Goal: Find specific page/section: Find specific page/section

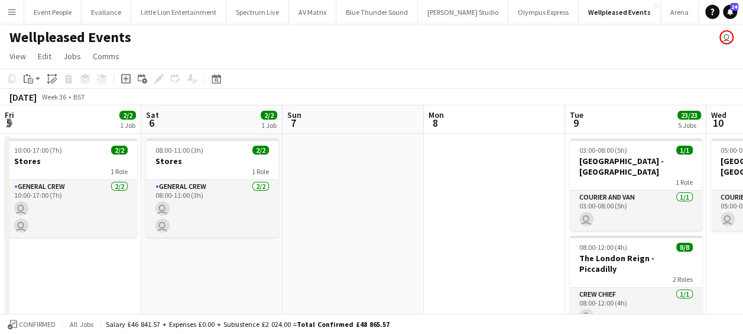
scroll to position [0, 321]
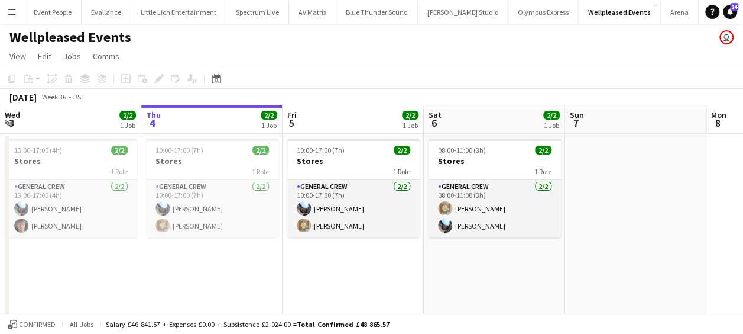
click at [292, 47] on app-page-menu "View Day view expanded Day view collapsed Month view Date picker Jump to today …" at bounding box center [371, 57] width 743 height 22
click at [7, 13] on button "Menu" at bounding box center [12, 12] width 24 height 24
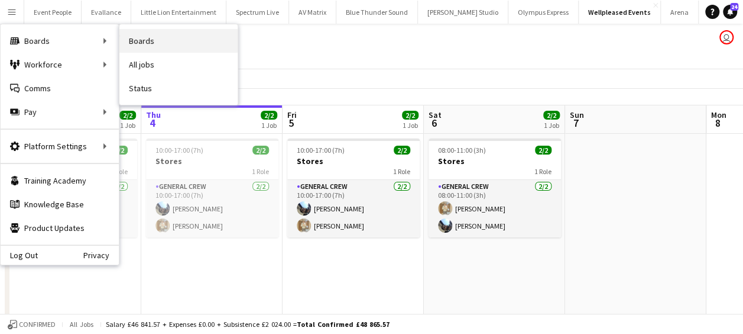
click at [142, 40] on link "Boards" at bounding box center [178, 41] width 118 height 24
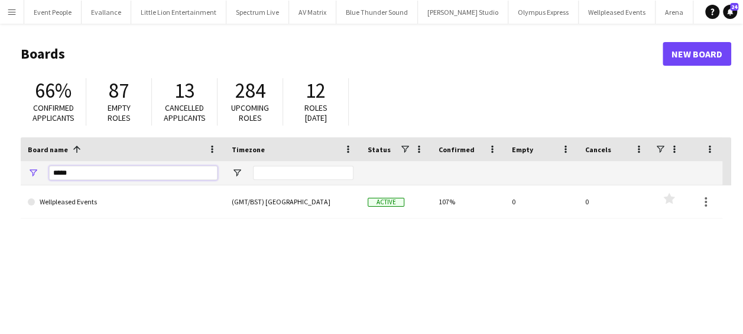
drag, startPoint x: 76, startPoint y: 173, endPoint x: 21, endPoint y: 175, distance: 55.0
click at [21, 175] on div "*****" at bounding box center [123, 173] width 204 height 24
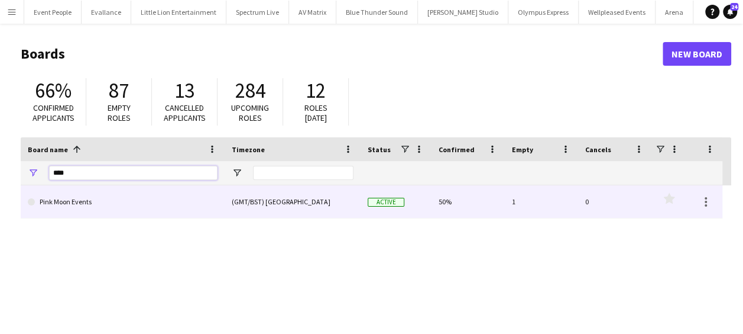
type input "****"
click at [93, 197] on link "Pink Moon Events" at bounding box center [123, 201] width 190 height 33
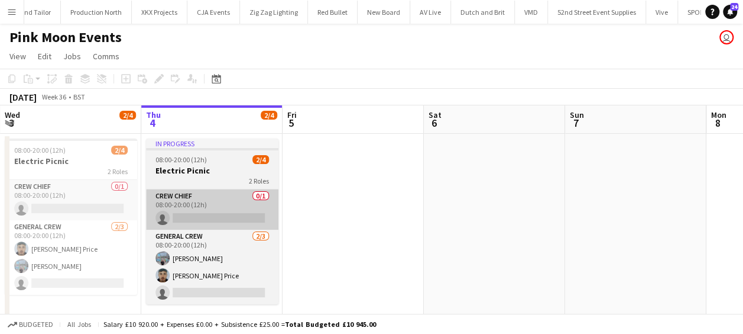
scroll to position [0, 2741]
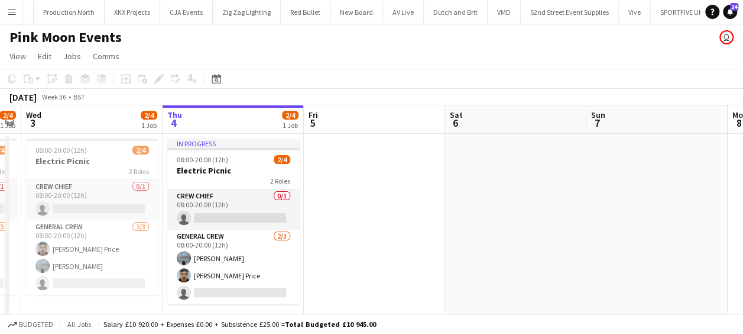
drag, startPoint x: 291, startPoint y: 213, endPoint x: 428, endPoint y: 216, distance: 136.6
click at [429, 216] on app-calendar-viewport "Mon 1 2/4 1 Job Tue 2 2/4 1 Job Wed 3 2/4 1 Job Thu 4 2/4 1 Job Fri 5 Sat 6 Sun…" at bounding box center [371, 217] width 743 height 224
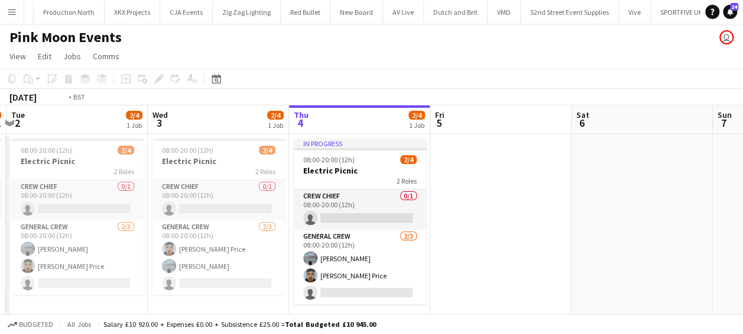
drag, startPoint x: 267, startPoint y: 215, endPoint x: 445, endPoint y: 226, distance: 178.4
click at [445, 226] on app-calendar-viewport "Sun 31 4/4 1 Job Mon 1 2/4 1 Job Tue 2 2/4 1 Job Wed 3 2/4 1 Job Thu 4 2/4 1 Jo…" at bounding box center [371, 217] width 743 height 224
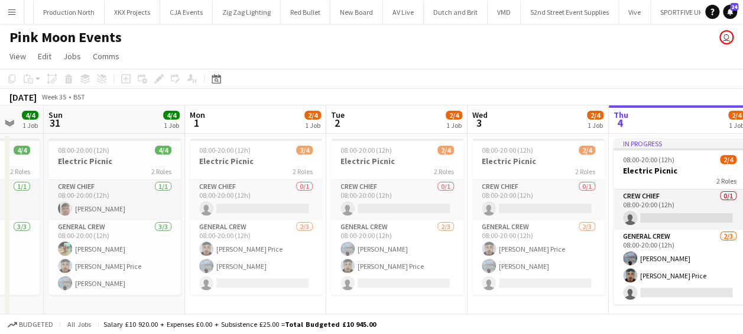
drag, startPoint x: 293, startPoint y: 224, endPoint x: 421, endPoint y: 232, distance: 128.0
click at [429, 232] on app-calendar-viewport "Fri 29 Sat 30 4/4 1 Job Sun 31 4/4 1 Job Mon 1 2/4 1 Job Tue 2 2/4 1 Job Wed 3 …" at bounding box center [371, 217] width 743 height 224
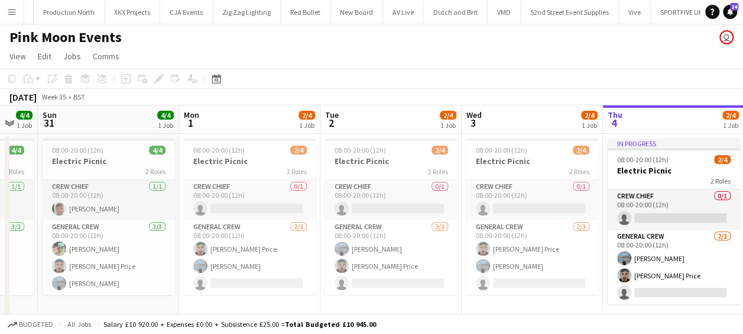
drag, startPoint x: 238, startPoint y: 219, endPoint x: 428, endPoint y: 233, distance: 190.9
click at [432, 233] on app-calendar-viewport "Fri 29 6/6 2 Jobs Sat 30 4/4 1 Job Sun 31 4/4 1 Job Mon 1 2/4 1 Job Tue 2 2/4 1…" at bounding box center [371, 281] width 743 height 352
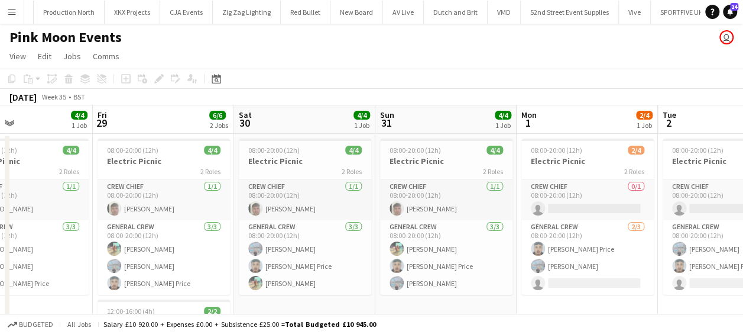
drag, startPoint x: 253, startPoint y: 232, endPoint x: 402, endPoint y: 245, distance: 149.1
click at [402, 245] on app-calendar-viewport "Tue 26 Wed 27 4/4 1 Job Thu 28 4/4 1 Job Fri 29 6/6 2 Jobs Sat 30 4/4 1 Job Sun…" at bounding box center [371, 281] width 743 height 352
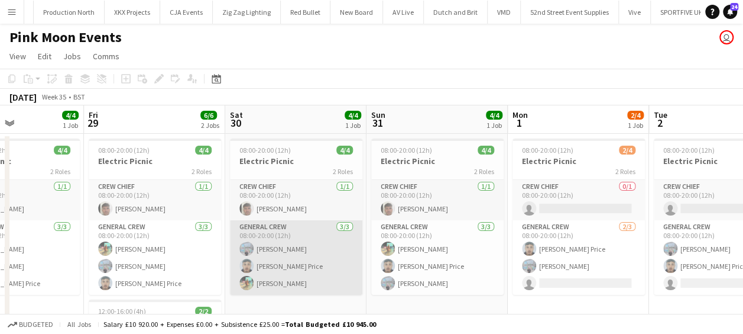
drag, startPoint x: 441, startPoint y: 245, endPoint x: 392, endPoint y: 244, distance: 49.1
click at [440, 245] on app-calendar-viewport "Tue 26 4/4 1 Job Wed 27 4/4 1 Job Thu 28 4/4 1 Job Fri 29 6/6 2 Jobs Sat 30 4/4…" at bounding box center [371, 281] width 743 height 352
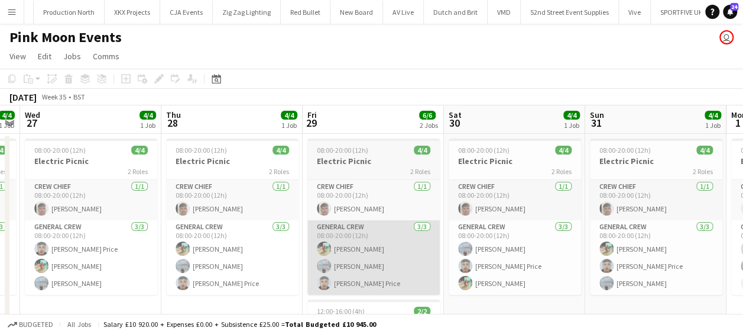
drag, startPoint x: 313, startPoint y: 229, endPoint x: 355, endPoint y: 238, distance: 42.9
click at [370, 238] on app-calendar-viewport "Mon 25 4/4 1 Job Tue 26 4/4 1 Job Wed 27 4/4 1 Job Thu 28 4/4 1 Job Fri 29 6/6 …" at bounding box center [371, 281] width 743 height 352
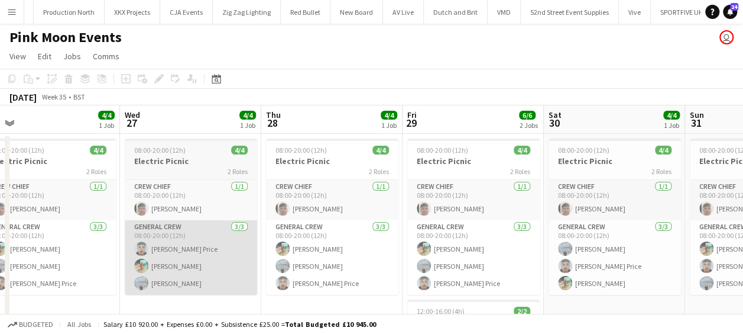
drag, startPoint x: 232, startPoint y: 229, endPoint x: 292, endPoint y: 231, distance: 59.7
click at [385, 239] on app-calendar-viewport "Sun 24 4/4 1 Job Mon 25 4/4 1 Job Tue 26 4/4 1 Job Wed 27 4/4 1 Job Thu 28 4/4 …" at bounding box center [371, 281] width 743 height 352
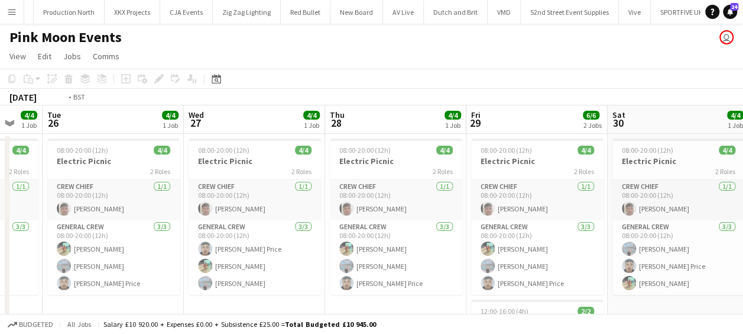
click at [421, 241] on app-calendar-viewport "Sun 24 4/4 1 Job Mon 25 4/4 1 Job Tue 26 4/4 1 Job Wed 27 4/4 1 Job Thu 28 4/4 …" at bounding box center [371, 281] width 743 height 352
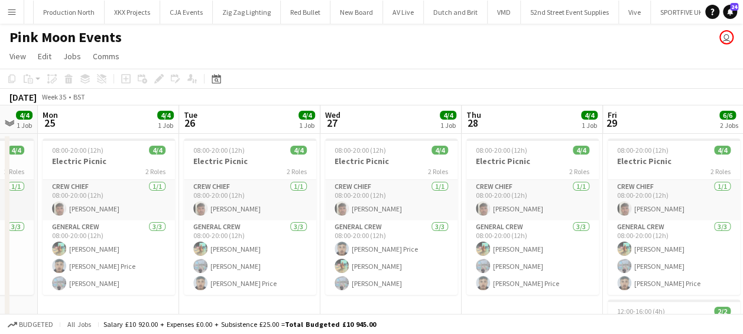
drag, startPoint x: 270, startPoint y: 221, endPoint x: 393, endPoint y: 239, distance: 124.3
click at [398, 239] on app-calendar-viewport "Sat 23 4/4 1 Job Sun 24 4/4 1 Job Mon 25 4/4 1 Job Tue 26 4/4 1 Job Wed 27 4/4 …" at bounding box center [371, 281] width 743 height 352
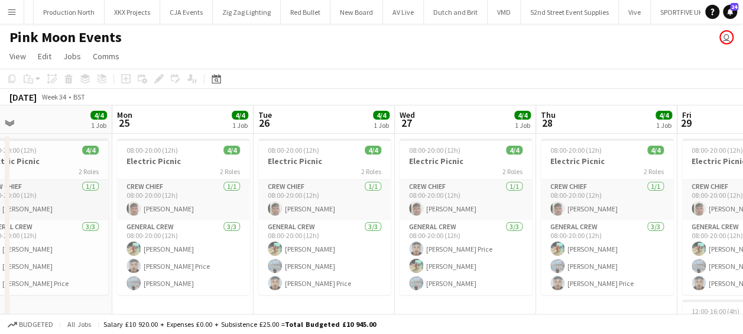
drag, startPoint x: 205, startPoint y: 220, endPoint x: 295, endPoint y: 224, distance: 90.0
click at [295, 224] on app-calendar-viewport "Fri 22 4/4 1 Job Sat 23 4/4 1 Job Sun 24 4/4 1 Job Mon 25 4/4 1 Job Tue 26 4/4 …" at bounding box center [371, 281] width 743 height 352
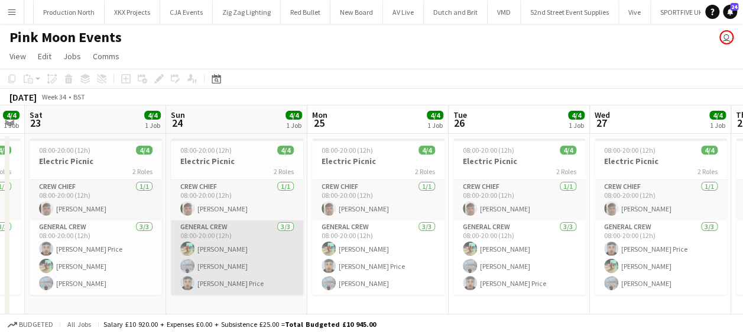
drag, startPoint x: 386, startPoint y: 229, endPoint x: 362, endPoint y: 231, distance: 23.7
click at [388, 229] on app-calendar-viewport "Thu 21 Fri 22 4/4 1 Job Sat 23 4/4 1 Job Sun 24 4/4 1 Job Mon 25 4/4 1 Job Tue …" at bounding box center [371, 281] width 743 height 352
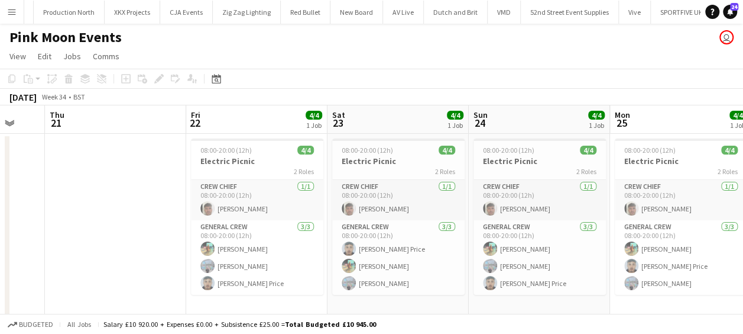
drag, startPoint x: 179, startPoint y: 221, endPoint x: 306, endPoint y: 226, distance: 127.8
click at [306, 226] on app-calendar-viewport "Tue 19 Wed 20 Thu 21 Fri 22 4/4 1 Job Sat 23 4/4 1 Job Sun 24 4/4 1 Job Mon 25 …" at bounding box center [371, 281] width 743 height 352
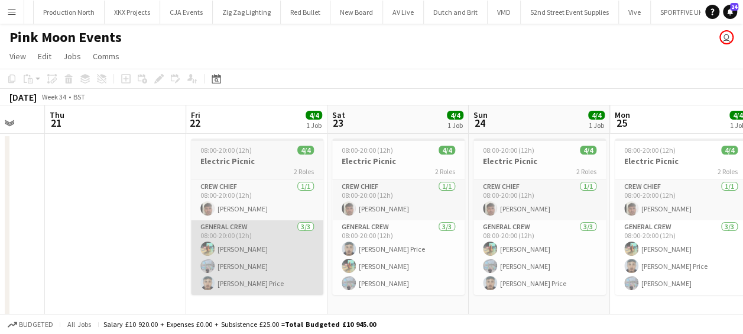
scroll to position [0, 373]
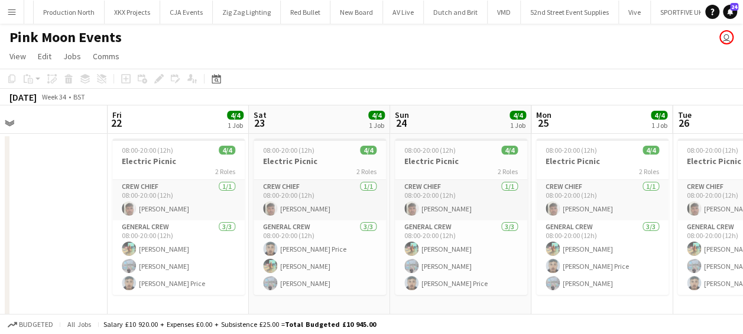
drag, startPoint x: 277, startPoint y: 238, endPoint x: 185, endPoint y: 240, distance: 91.7
click at [185, 240] on app-calendar-viewport "Mon 18 Tue 19 Wed 20 Thu 21 Fri 22 4/4 1 Job Sat 23 4/4 1 Job Sun 24 4/4 1 Job …" at bounding box center [371, 281] width 743 height 352
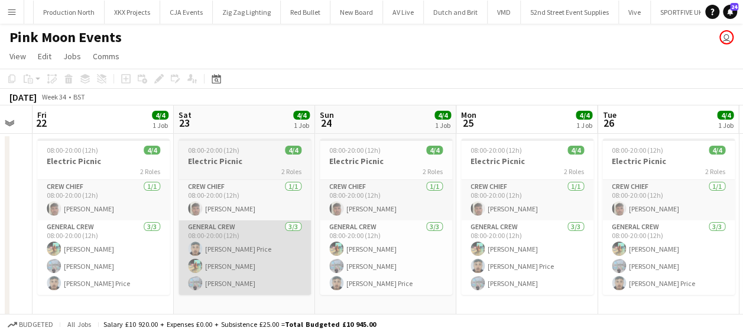
drag, startPoint x: 264, startPoint y: 242, endPoint x: 248, endPoint y: 238, distance: 16.7
click at [244, 241] on app-calendar-viewport "Mon 18 Tue 19 Wed 20 Thu 21 Fri 22 4/4 1 Job Sat 23 4/4 1 Job Sun 24 4/4 1 Job …" at bounding box center [371, 281] width 743 height 352
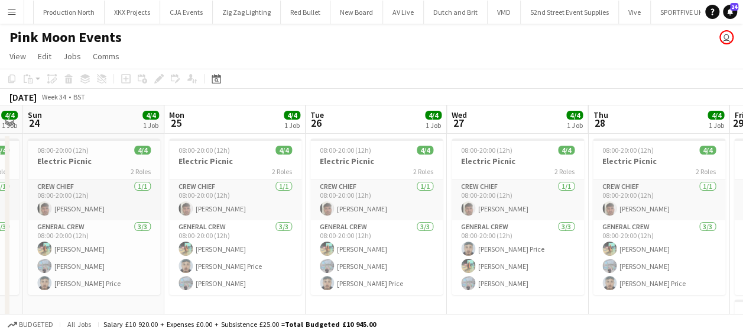
drag, startPoint x: 341, startPoint y: 235, endPoint x: 240, endPoint y: 234, distance: 101.1
click at [240, 234] on app-calendar-viewport "Wed 20 Thu 21 Fri 22 4/4 1 Job Sat 23 4/4 1 Job Sun 24 4/4 1 Job Mon 25 4/4 1 J…" at bounding box center [371, 281] width 743 height 352
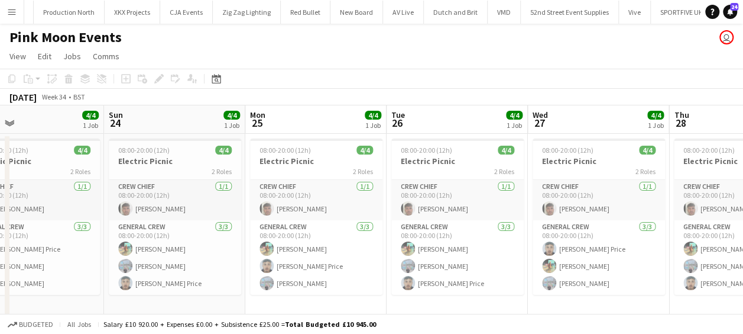
drag, startPoint x: 304, startPoint y: 230, endPoint x: 276, endPoint y: 229, distance: 27.8
click at [276, 229] on app-calendar-viewport "Wed 20 Thu 21 Fri 22 4/4 1 Job Sat 23 4/4 1 Job Sun 24 4/4 1 Job Mon 25 4/4 1 J…" at bounding box center [371, 281] width 743 height 352
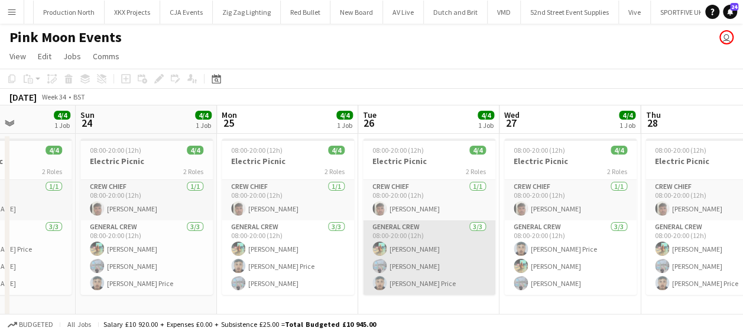
drag, startPoint x: 378, startPoint y: 232, endPoint x: 264, endPoint y: 224, distance: 113.8
click at [264, 224] on app-calendar-viewport "Wed 20 Thu 21 Fri 22 4/4 1 Job Sat 23 4/4 1 Job Sun 24 4/4 1 Job Mon 25 4/4 1 J…" at bounding box center [371, 281] width 743 height 352
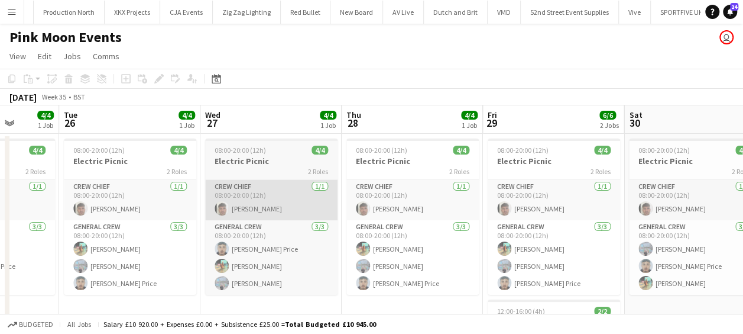
drag, startPoint x: 382, startPoint y: 224, endPoint x: 226, endPoint y: 216, distance: 156.3
click at [202, 219] on app-calendar-viewport "Fri 22 4/4 1 Job Sat 23 4/4 1 Job Sun 24 4/4 1 Job Mon 25 4/4 1 Job Tue 26 4/4 …" at bounding box center [371, 281] width 743 height 352
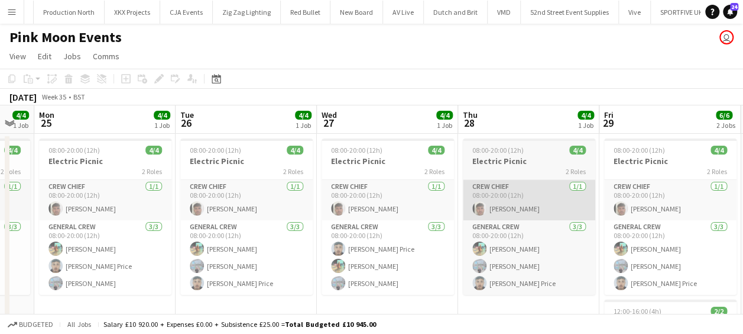
drag, startPoint x: 308, startPoint y: 218, endPoint x: 200, endPoint y: 217, distance: 107.6
click at [200, 218] on app-calendar-viewport "Fri 22 4/4 1 Job Sat 23 4/4 1 Job Sun 24 4/4 1 Job Mon 25 4/4 1 Job Tue 26 4/4 …" at bounding box center [371, 281] width 743 height 352
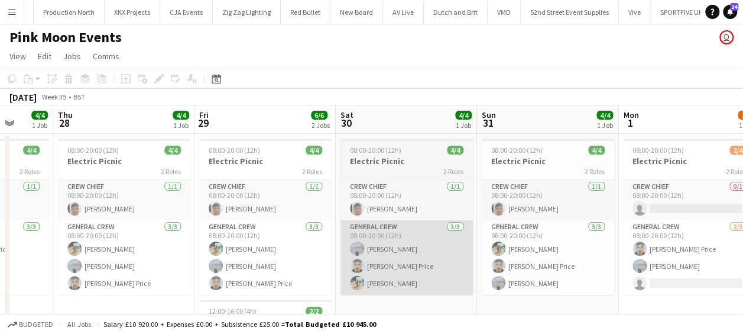
drag, startPoint x: 358, startPoint y: 225, endPoint x: 387, endPoint y: 226, distance: 28.4
click at [265, 228] on app-calendar-viewport "Sun 24 4/4 1 Job Mon 25 4/4 1 Job Tue 26 4/4 1 Job Wed 27 4/4 1 Job Thu 28 4/4 …" at bounding box center [371, 281] width 743 height 352
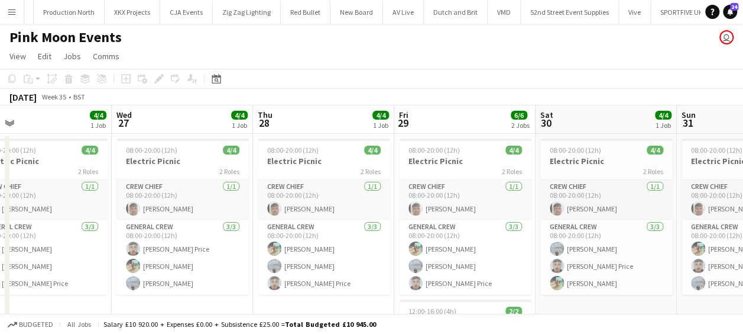
drag, startPoint x: 399, startPoint y: 226, endPoint x: 319, endPoint y: 221, distance: 79.4
click at [321, 221] on app-calendar-viewport "Sun 24 4/4 1 Job Mon 25 4/4 1 Job Tue 26 4/4 1 Job Wed 27 4/4 1 Job Thu 28 4/4 …" at bounding box center [371, 281] width 743 height 352
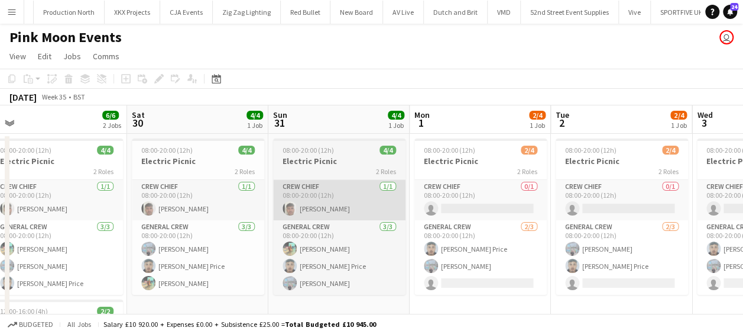
drag, startPoint x: 373, startPoint y: 212, endPoint x: 309, endPoint y: 207, distance: 64.0
click at [309, 208] on app-calendar-viewport "Tue 26 4/4 1 Job Wed 27 4/4 1 Job Thu 28 4/4 1 Job Fri 29 6/6 2 Jobs Sat 30 4/4…" at bounding box center [371, 281] width 743 height 352
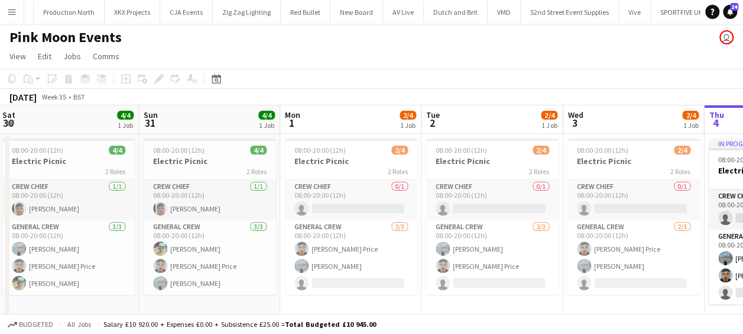
drag, startPoint x: 345, startPoint y: 218, endPoint x: 206, endPoint y: 216, distance: 139.6
click at [206, 216] on app-calendar-viewport "Tue 26 4/4 1 Job Wed 27 4/4 1 Job Thu 28 4/4 1 Job Fri 29 6/6 2 Jobs Sat 30 4/4…" at bounding box center [371, 281] width 743 height 352
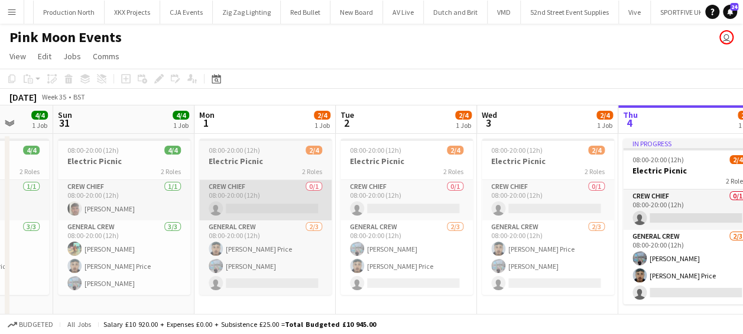
drag, startPoint x: 309, startPoint y: 209, endPoint x: 216, endPoint y: 205, distance: 92.9
click at [209, 209] on app-calendar-viewport "Thu 28 4/4 1 Job Fri 29 6/6 2 Jobs Sat 30 4/4 1 Job Sun 31 4/4 1 Job Mon 1 2/4 …" at bounding box center [371, 281] width 743 height 352
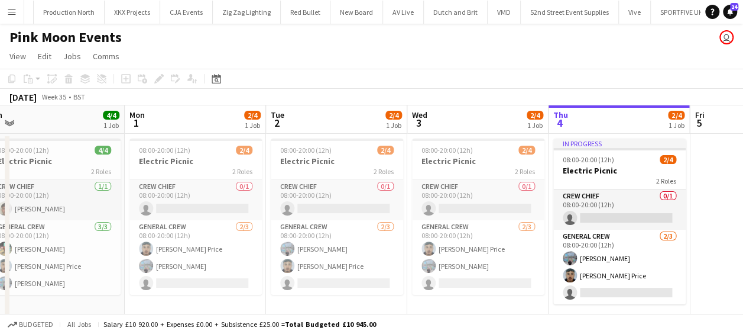
drag, startPoint x: 339, startPoint y: 207, endPoint x: 261, endPoint y: 205, distance: 78.1
click at [257, 205] on app-calendar-viewport "Thu 28 4/4 1 Job Fri 29 6/6 2 Jobs Sat 30 4/4 1 Job Sun 31 4/4 1 Job Mon 1 2/4 …" at bounding box center [371, 281] width 743 height 352
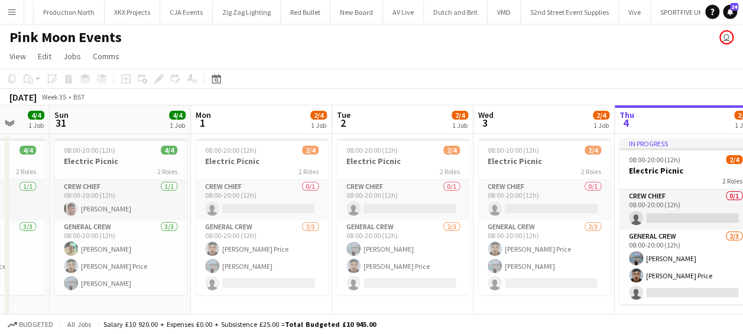
drag, startPoint x: 252, startPoint y: 212, endPoint x: 401, endPoint y: 216, distance: 149.1
click at [401, 216] on app-calendar-viewport "Thu 28 4/4 1 Job Fri 29 6/6 2 Jobs Sat 30 4/4 1 Job Sun 31 4/4 1 Job Mon 1 2/4 …" at bounding box center [371, 281] width 743 height 352
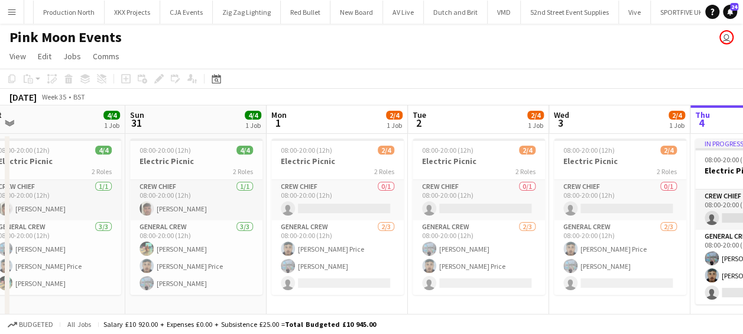
drag, startPoint x: 386, startPoint y: 208, endPoint x: 395, endPoint y: 208, distance: 8.9
click at [395, 208] on app-calendar-viewport "Thu 28 4/4 1 Job Fri 29 6/6 2 Jobs Sat 30 4/4 1 Job Sun 31 4/4 1 Job Mon 1 2/4 …" at bounding box center [371, 281] width 743 height 352
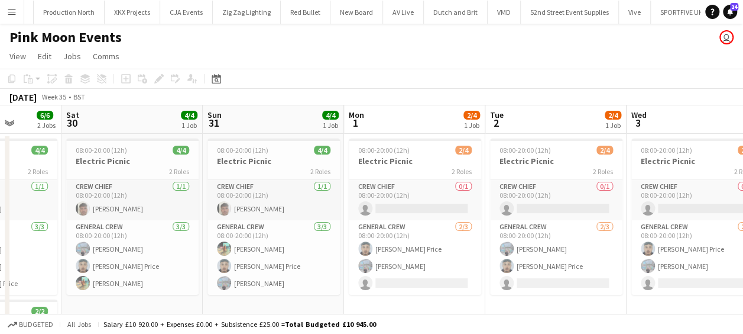
drag, startPoint x: 345, startPoint y: 200, endPoint x: 414, endPoint y: 207, distance: 68.9
click at [414, 207] on app-calendar-viewport "Wed 27 4/4 1 Job Thu 28 4/4 1 Job Fri 29 6/6 2 Jobs Sat 30 4/4 1 Job Sun 31 4/4…" at bounding box center [371, 281] width 743 height 352
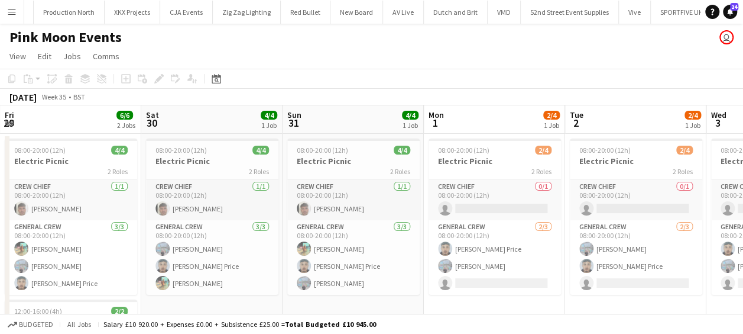
drag, startPoint x: 321, startPoint y: 199, endPoint x: 399, endPoint y: 202, distance: 78.1
click at [399, 202] on app-calendar-viewport "Wed 27 4/4 1 Job Thu 28 4/4 1 Job Fri 29 6/6 2 Jobs Sat 30 4/4 1 Job Sun 31 4/4…" at bounding box center [371, 281] width 743 height 352
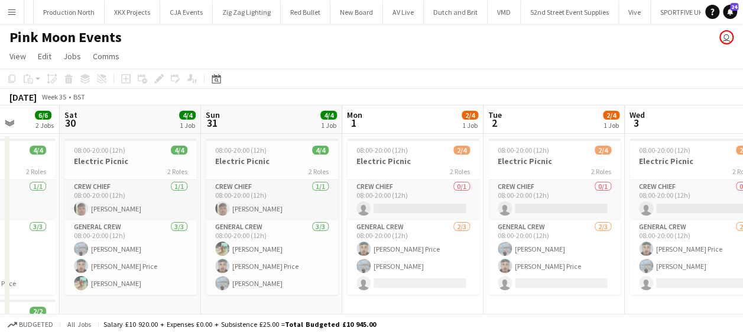
drag
click at [413, 207] on app-calendar-viewport "Wed 27 4/4 1 Job Thu 28 4/4 1 Job Fri 29 6/6 2 Jobs Sat 30 4/4 1 Job Sun 31 4/4…" at bounding box center [371, 281] width 743 height 352
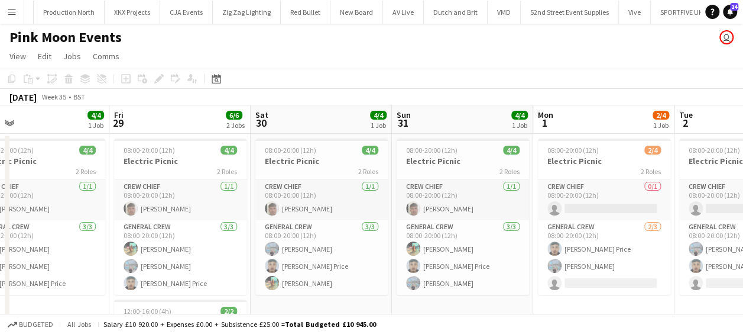
click at [409, 205] on app-calendar-viewport "Tue 26 4/4 1 Job Wed 27 4/4 1 Job Thu 28 4/4 1 Job Fri 29 6/6 2 Jobs Sat 30 4/4…" at bounding box center [371, 281] width 743 height 352
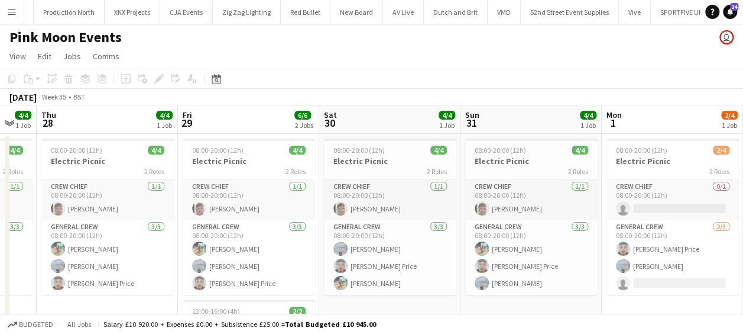
scroll to position [0, 245]
click at [416, 211] on app-calendar-viewport "Tue 26 4/4 1 Job Wed 27 4/4 1 Job Thu 28 4/4 1 Job Fri 29 6/6 2 Jobs Sat 30 4/4…" at bounding box center [371, 281] width 743 height 352
click at [429, 211] on app-calendar-viewport "Tue 26 4/4 1 Job Wed 27 4/4 1 Job Thu 28 4/4 1 Job Fri 29 6/6 2 Jobs Sat 30 4/4…" at bounding box center [371, 281] width 743 height 352
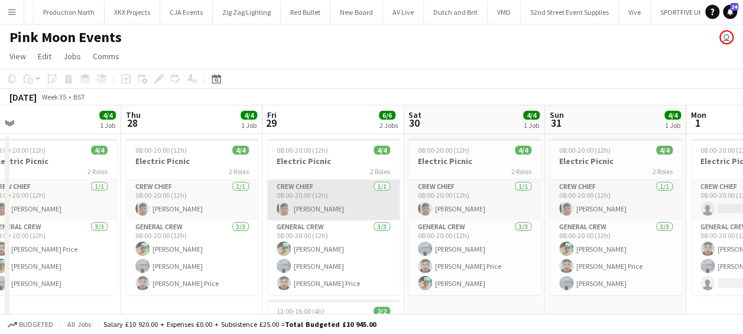
click at [421, 212] on app-calendar-viewport "Mon 25 4/4 1 Job Tue 26 4/4 1 Job Wed 27 4/4 1 Job Thu 28 4/4 1 Job Fri 29 6/6 …" at bounding box center [371, 281] width 743 height 352
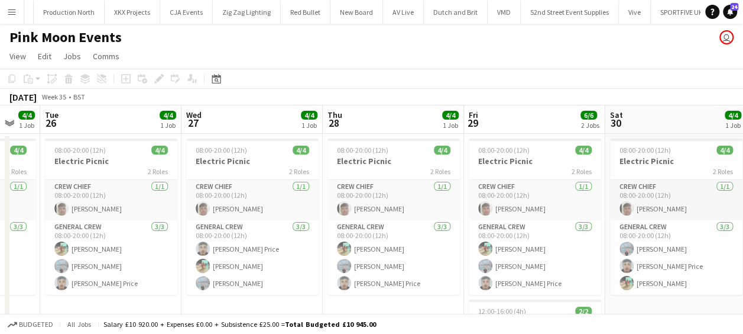
scroll to position [0, 285]
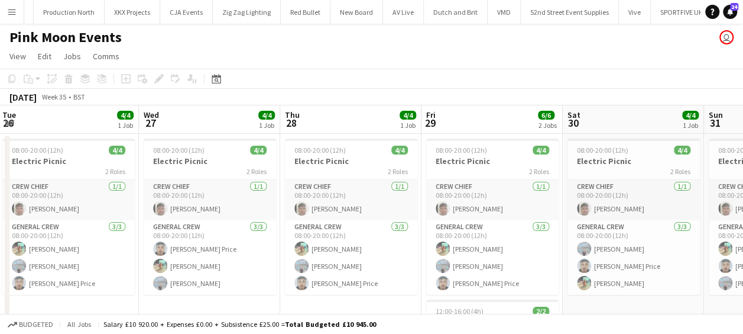
click at [409, 212] on app-calendar-viewport "Sun 24 4/4 1 Job Mon 25 4/4 1 Job Tue 26 4/4 1 Job Wed 27 4/4 1 Job Thu 28 4/4 …" at bounding box center [371, 281] width 743 height 352
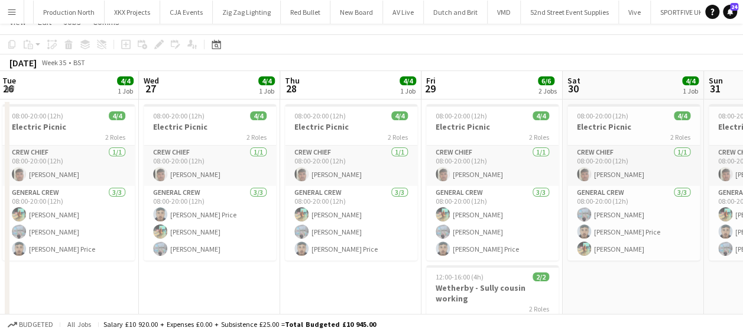
scroll to position [0, 0]
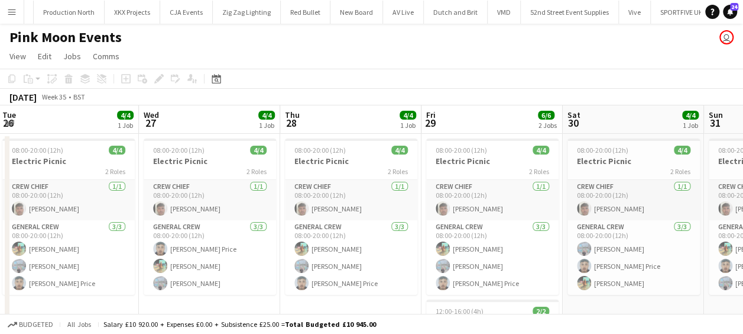
click at [481, 215] on app-calendar-viewport "Sun 24 4/4 1 Job Mon 25 4/4 1 Job Tue 26 4/4 1 Job Wed 27 4/4 1 Job Thu 28 4/4 …" at bounding box center [371, 281] width 743 height 352
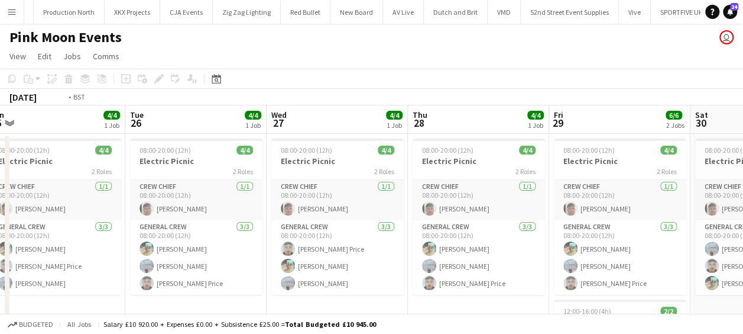
click at [465, 209] on app-calendar-viewport "Sat 23 4/4 1 Job Sun 24 4/4 1 Job Mon 25 4/4 1 Job Tue 26 4/4 1 Job Wed 27 4/4 …" at bounding box center [371, 281] width 743 height 352
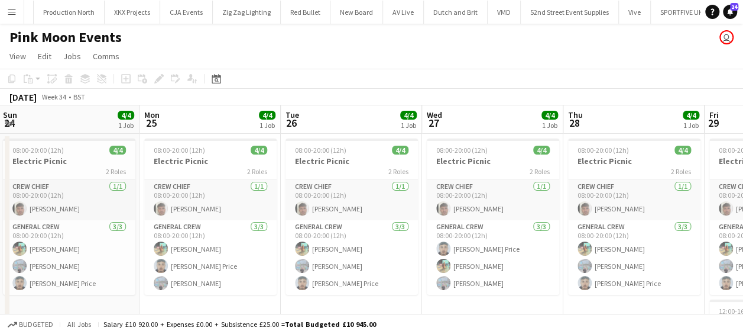
click at [348, 187] on app-calendar-viewport "Fri 22 4/4 1 Job Sat 23 4/4 1 Job Sun 24 4/4 1 Job Mon 25 4/4 1 Job Tue 26 4/4 …" at bounding box center [371, 281] width 743 height 352
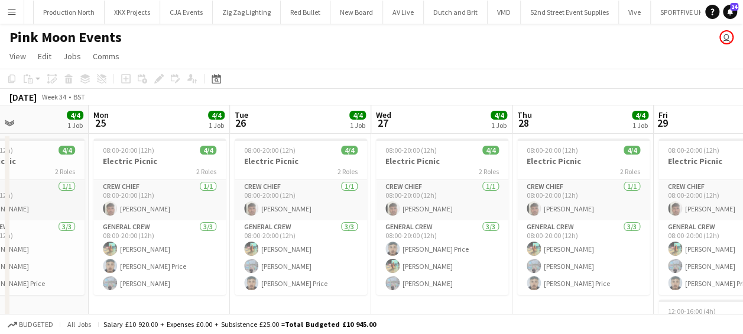
click at [355, 187] on app-calendar-viewport "Fri 22 4/4 1 Job Sat 23 4/4 1 Job Sun 24 4/4 1 Job Mon 25 4/4 1 Job Tue 26 4/4 …" at bounding box center [371, 281] width 743 height 352
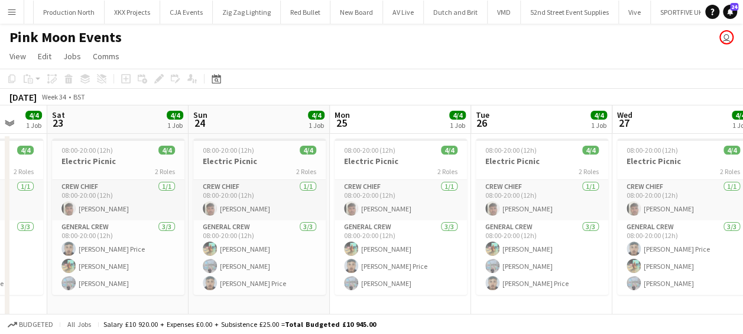
click at [331, 183] on app-calendar-viewport "Thu 21 Fri 22 4/4 1 Job Sat 23 4/4 1 Job Sun 24 4/4 1 Job Mon 25 4/4 1 Job Tue …" at bounding box center [371, 281] width 743 height 352
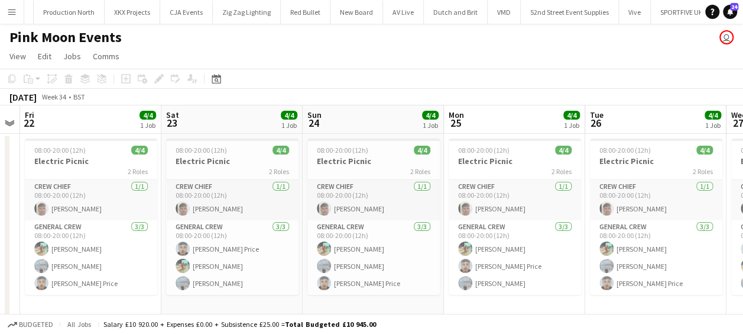
click at [369, 181] on app-calendar-viewport "Wed 20 Thu 21 Fri 22 4/4 1 Job Sat 23 4/4 1 Job Sun 24 4/4 1 Job Mon 25 4/4 1 J…" at bounding box center [371, 281] width 743 height 352
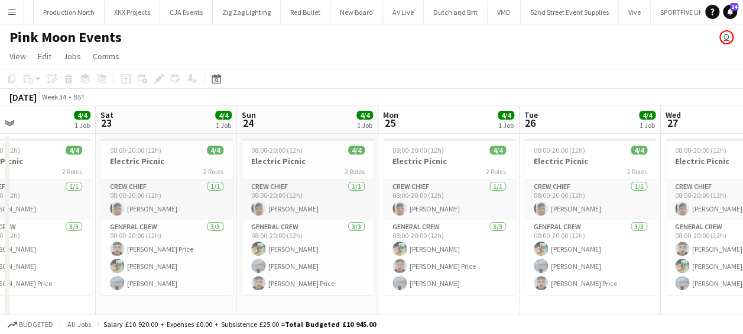
click at [324, 187] on app-calendar-viewport "Wed 20 Thu 21 Fri 22 4/4 1 Job Sat 23 4/4 1 Job Sun 24 4/4 1 Job Mon 25 4/4 1 J…" at bounding box center [371, 281] width 743 height 352
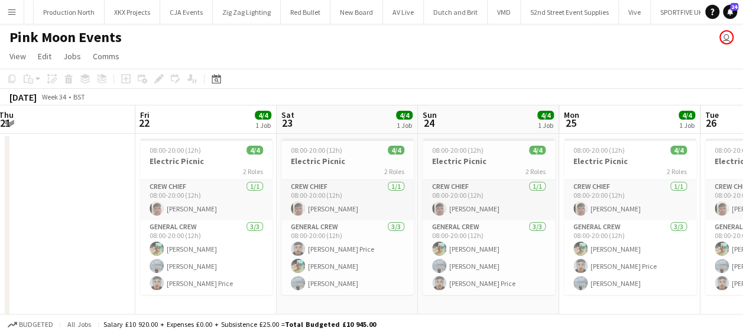
click at [349, 190] on app-calendar-viewport "Tue 19 Wed 20 Thu 21 Fri 22 4/4 1 Job Sat 23 4/4 1 Job Sun 24 4/4 1 Job Mon 25 …" at bounding box center [371, 281] width 743 height 352
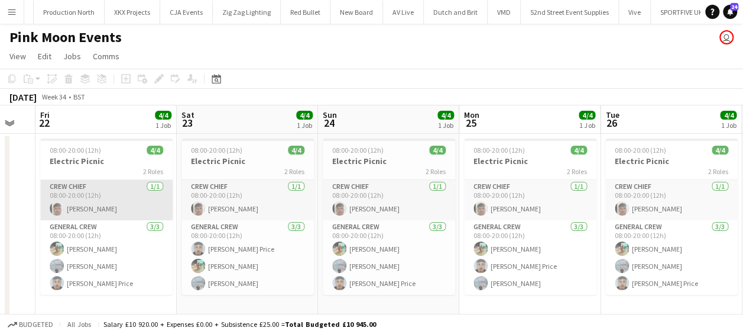
click at [97, 192] on app-calendar-viewport "Mon 18 Tue 19 Wed 20 Thu 21 Fri 22 4/4 1 Job Sat 23 4/4 1 Job Sun 24 4/4 1 Job …" at bounding box center [371, 281] width 743 height 352
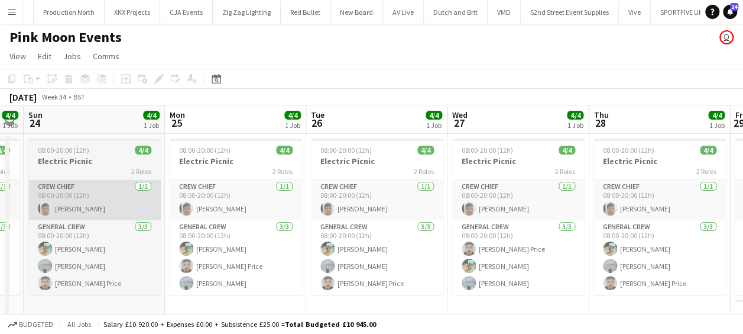
click at [168, 190] on app-calendar-viewport "Wed 20 Thu 21 Fri 22 4/4 1 Job Sat 23 4/4 1 Job Sun 24 4/4 1 Job Mon 25 4/4 1 J…" at bounding box center [371, 281] width 743 height 352
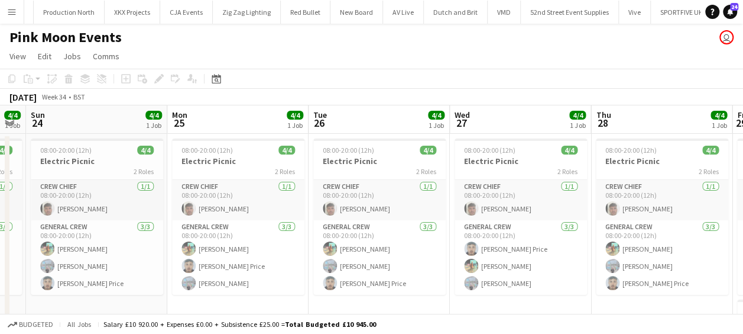
click at [143, 189] on app-calendar-viewport "Wed 20 Thu 21 Fri 22 4/4 1 Job Sat 23 4/4 1 Job Sun 24 4/4 1 Job Mon 25 4/4 1 J…" at bounding box center [371, 281] width 743 height 352
click at [186, 191] on app-calendar-viewport "Wed 20 Thu 21 Fri 22 4/4 1 Job Sat 23 4/4 1 Job Sun 24 4/4 1 Job Mon 25 4/4 1 J…" at bounding box center [371, 281] width 743 height 352
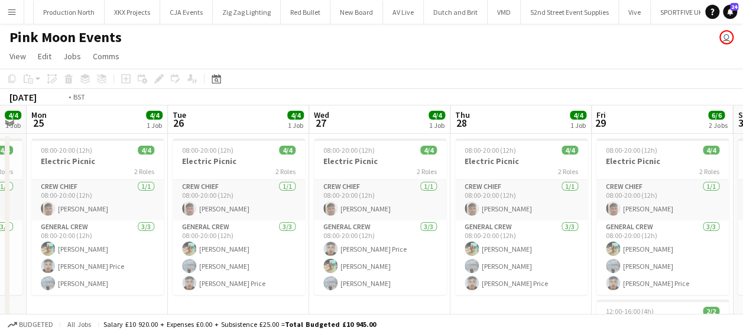
click at [212, 189] on app-calendar-viewport "Fri 22 4/4 1 Job Sat 23 4/4 1 Job Sun 24 4/4 1 Job Mon 25 4/4 1 Job Tue 26 4/4 …" at bounding box center [371, 281] width 743 height 352
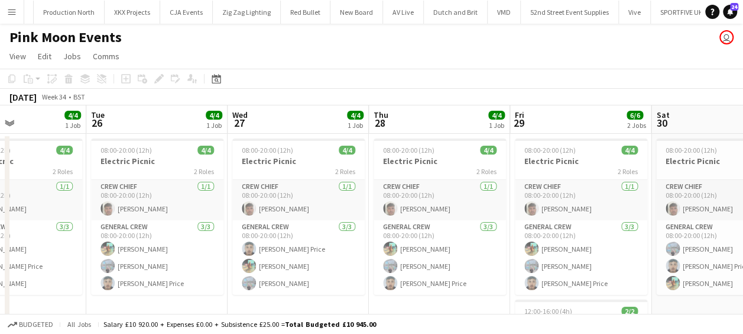
click at [191, 182] on app-calendar-viewport "Fri 22 4/4 1 Job Sat 23 4/4 1 Job Sun 24 4/4 1 Job Mon 25 4/4 1 Job Tue 26 4/4 …" at bounding box center [371, 281] width 743 height 352
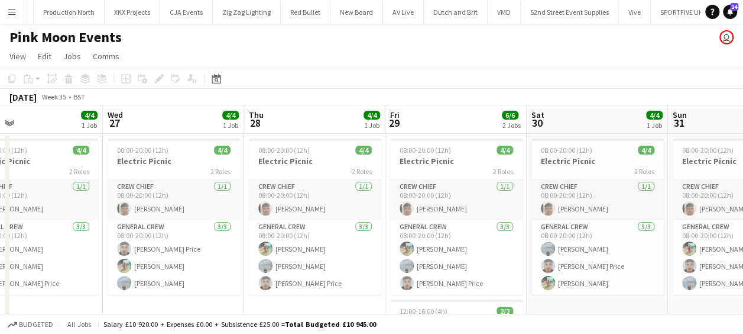
click at [205, 180] on app-calendar-viewport "Sun 24 4/4 1 Job Mon 25 4/4 1 Job Tue 26 4/4 1 Job Wed 27 4/4 1 Job Thu 28 4/4 …" at bounding box center [371, 281] width 743 height 352
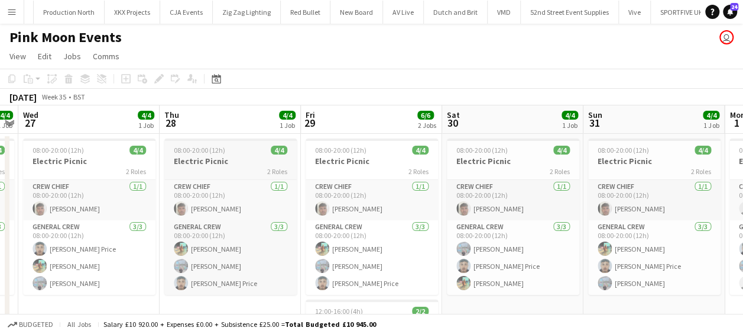
click at [203, 179] on app-calendar-viewport "Sun 24 4/4 1 Job Mon 25 4/4 1 Job Tue 26 4/4 1 Job Wed 27 4/4 1 Job Thu 28 4/4 …" at bounding box center [371, 281] width 743 height 352
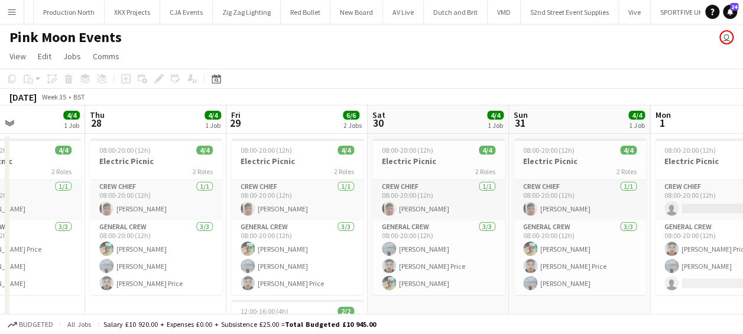
click at [181, 180] on app-calendar-viewport "Sun 24 4/4 1 Job Mon 25 4/4 1 Job Tue 26 4/4 1 Job Wed 27 4/4 1 Job Thu 28 4/4 …" at bounding box center [371, 281] width 743 height 352
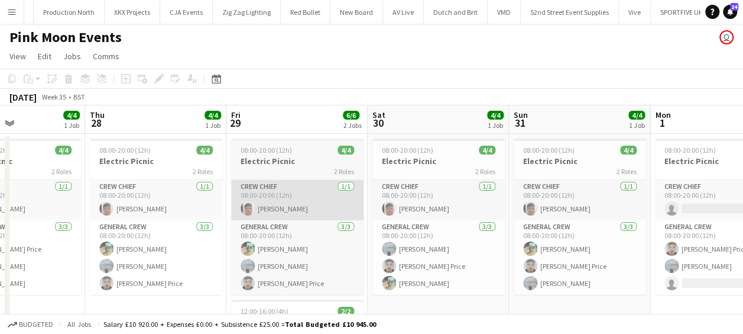
scroll to position [0, 519]
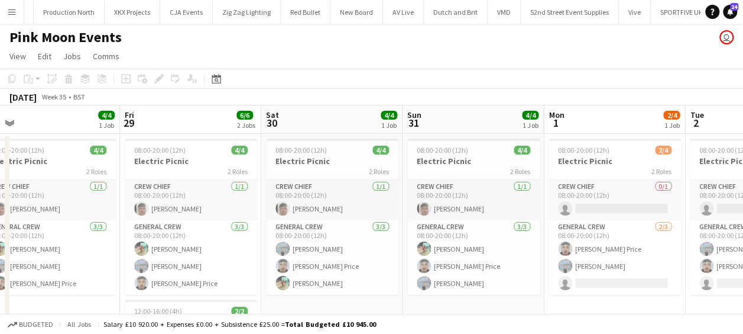
click at [205, 186] on app-calendar-viewport "Sun 24 4/4 1 Job Mon 25 4/4 1 Job Tue 26 4/4 1 Job Wed 27 4/4 1 Job Thu 28 4/4 …" at bounding box center [371, 281] width 743 height 352
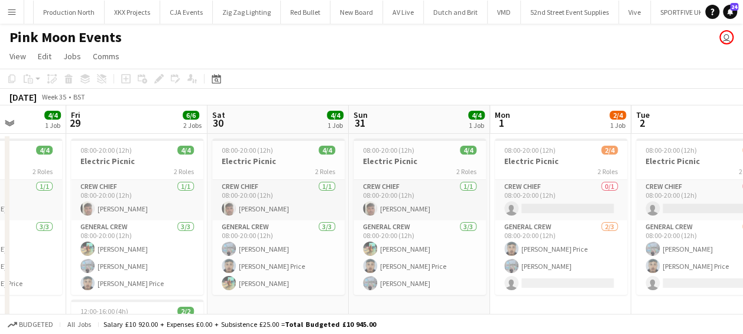
click at [187, 186] on app-calendar-viewport "Tue 26 4/4 1 Job Wed 27 4/4 1 Job Thu 28 4/4 1 Job Fri 29 6/6 2 Jobs Sat 30 4/4…" at bounding box center [371, 281] width 743 height 352
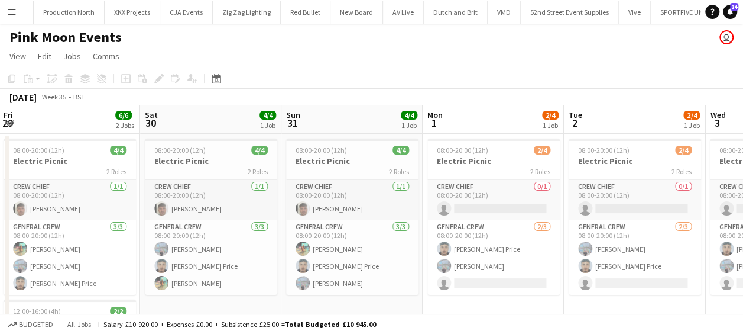
click at [186, 182] on app-calendar-viewport "Tue 26 4/4 1 Job Wed 27 4/4 1 Job Thu 28 4/4 1 Job Fri 29 6/6 2 Jobs Sat 30 4/4…" at bounding box center [371, 281] width 743 height 352
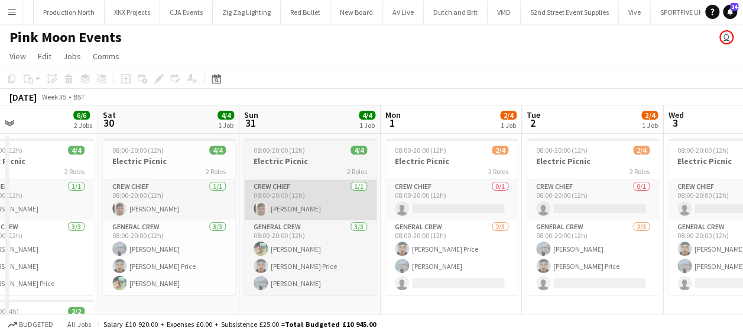
click at [244, 189] on app-calendar-viewport "Tue 26 4/4 1 Job Wed 27 4/4 1 Job Thu 28 4/4 1 Job Fri 29 6/6 2 Jobs Sat 30 4/4…" at bounding box center [371, 281] width 743 height 352
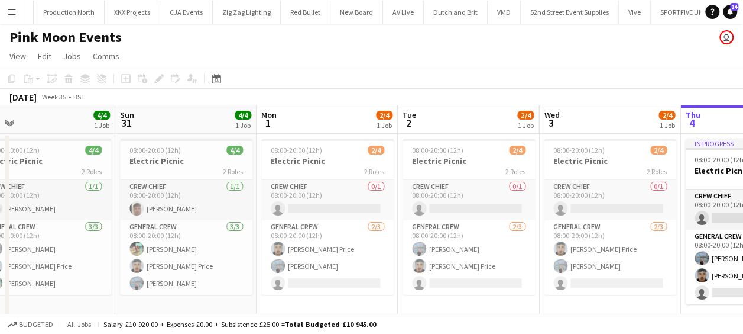
click at [304, 185] on app-calendar-viewport "Tue 26 4/4 1 Job Wed 27 4/4 1 Job Thu 28 4/4 1 Job Fri 29 6/6 2 Jobs Sat 30 4/4…" at bounding box center [371, 281] width 743 height 352
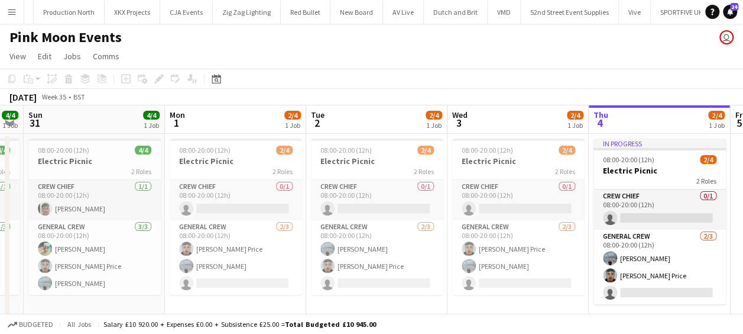
click at [263, 186] on app-calendar-viewport "Thu 28 4/4 1 Job Fri 29 6/6 2 Jobs Sat 30 4/4 1 Job Sun 31 4/4 1 Job Mon 1 2/4 …" at bounding box center [371, 281] width 743 height 352
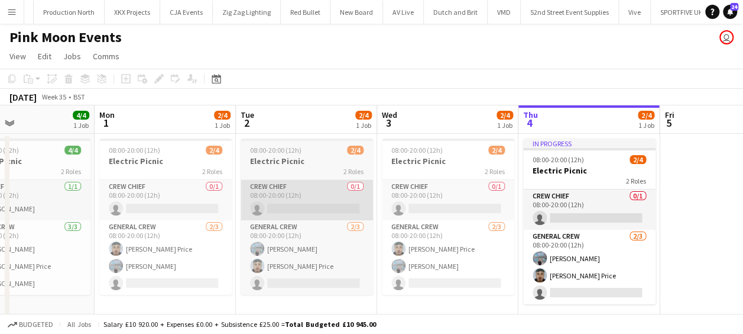
click at [267, 182] on app-calendar-viewport "Thu 28 4/4 1 Job Fri 29 6/6 2 Jobs Sat 30 4/4 1 Job Sun 31 4/4 1 Job Mon 1 2/4 …" at bounding box center [371, 281] width 743 height 352
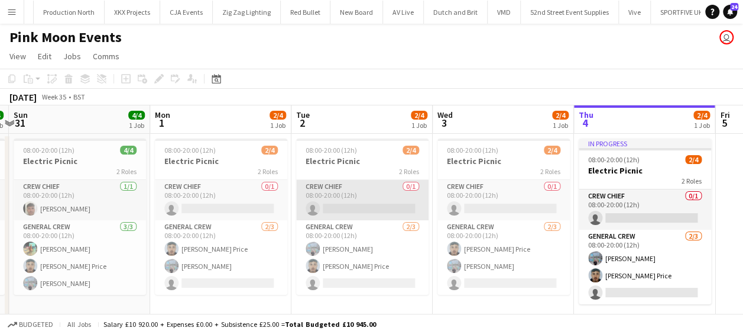
click at [408, 186] on app-calendar-viewport "Thu 28 4/4 1 Job Fri 29 6/6 2 Jobs Sat 30 4/4 1 Job Sun 31 4/4 1 Job Mon 1 2/4 …" at bounding box center [371, 281] width 743 height 352
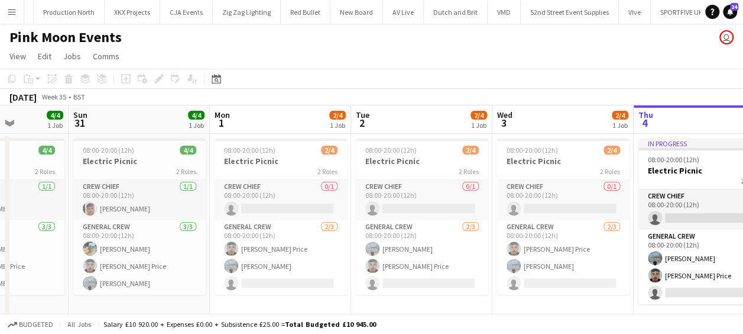
click at [369, 189] on app-calendar-viewport "Thu 28 4/4 1 Job Fri 29 6/6 2 Jobs Sat 30 4/4 1 Job Sun 31 4/4 1 Job Mon 1 2/4 …" at bounding box center [371, 281] width 743 height 352
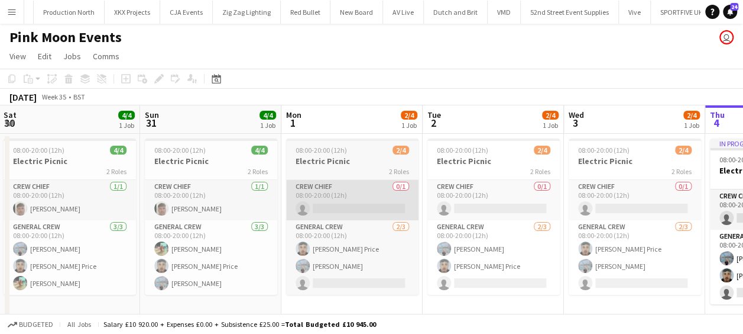
click at [363, 191] on app-calendar-viewport "Thu 28 4/4 1 Job Fri 29 6/6 2 Jobs Sat 30 4/4 1 Job Sun 31 4/4 1 Job Mon 1 2/4 …" at bounding box center [371, 281] width 743 height 352
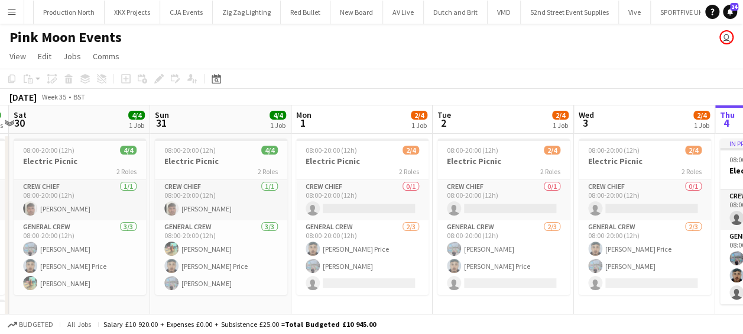
click at [354, 190] on app-calendar-viewport "Thu 28 4/4 1 Job Fri 29 6/6 2 Jobs Sat 30 4/4 1 Job Sun 31 4/4 1 Job Mon 1 2/4 …" at bounding box center [371, 281] width 743 height 352
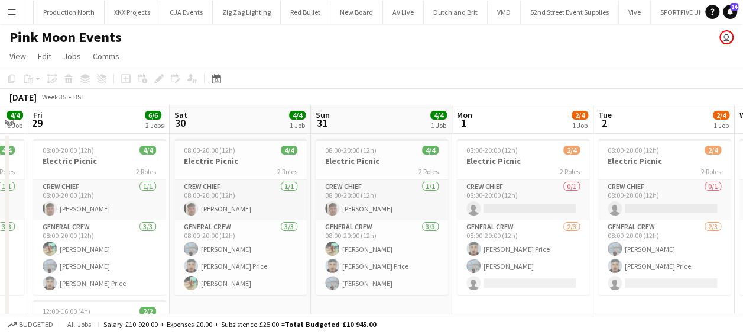
click at [365, 192] on app-calendar-viewport "Wed 27 4/4 1 Job Thu 28 4/4 1 Job Fri 29 6/6 2 Jobs Sat 30 4/4 1 Job Sun 31 4/4…" at bounding box center [371, 281] width 743 height 352
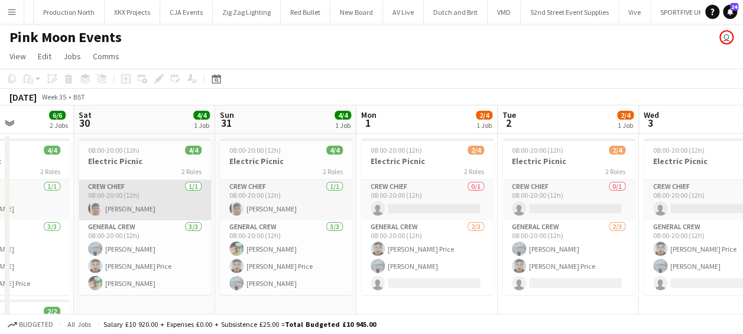
click at [302, 189] on app-calendar-viewport "Wed 27 4/4 1 Job Thu 28 4/4 1 Job Fri 29 6/6 2 Jobs Sat 30 4/4 1 Job Sun 31 4/4…" at bounding box center [371, 281] width 743 height 352
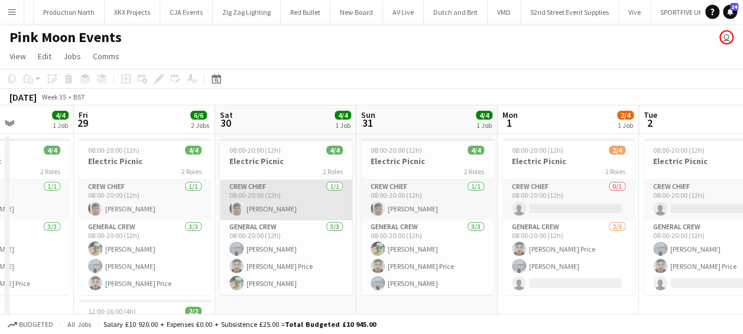
scroll to position [0, 349]
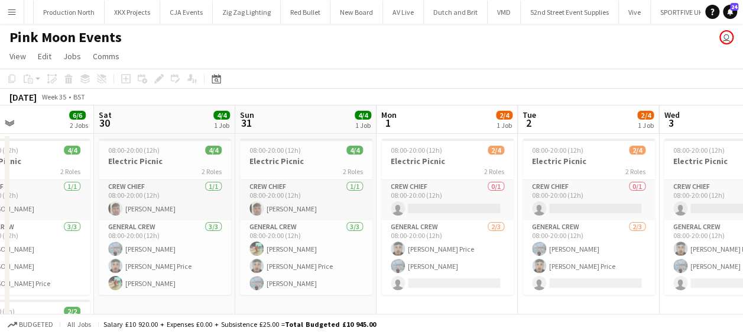
click at [235, 188] on app-calendar-viewport "Tue 26 4/4 1 Job Wed 27 4/4 1 Job Thu 28 4/4 1 Job Fri 29 6/6 2 Jobs Sat 30 4/4…" at bounding box center [371, 281] width 743 height 352
click at [112, 193] on app-calendar-viewport "Tue 26 4/4 1 Job Wed 27 4/4 1 Job Thu 28 4/4 1 Job Fri 29 6/6 2 Jobs Sat 30 4/4…" at bounding box center [371, 281] width 743 height 352
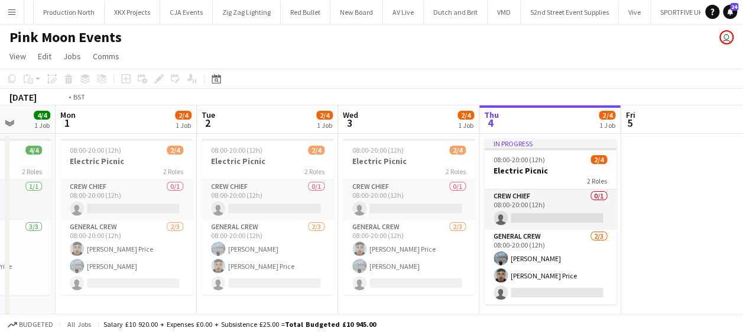
click at [108, 187] on app-calendar-viewport "Thu 28 4/4 1 Job Fri 29 6/6 2 Jobs Sat 30 4/4 1 Job Sun 31 4/4 1 Job Mon 1 2/4 …" at bounding box center [371, 281] width 743 height 352
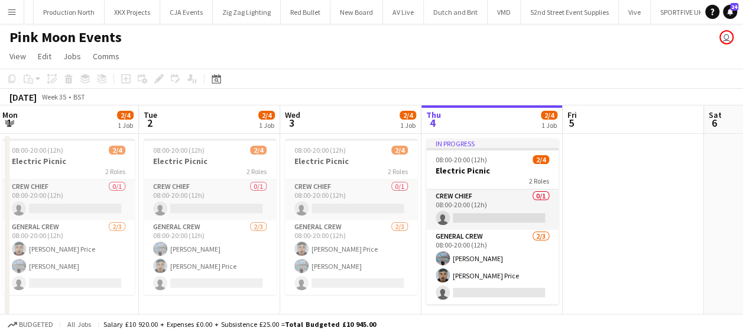
click at [377, 183] on app-calendar-viewport "Sat 30 4/4 1 Job Sun 31 4/4 1 Job Mon 1 2/4 1 Job Tue 2 2/4 1 Job Wed 3 2/4 1 J…" at bounding box center [371, 281] width 743 height 352
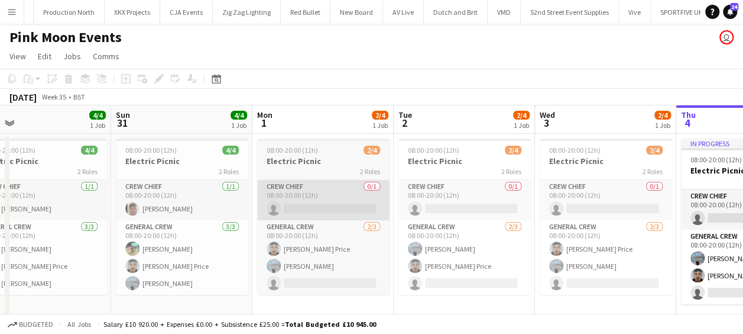
click at [389, 182] on app-calendar-viewport "Thu 28 4/4 1 Job Fri 29 6/6 2 Jobs Sat 30 4/4 1 Job Sun 31 4/4 1 Job Mon 1 2/4 …" at bounding box center [371, 281] width 743 height 352
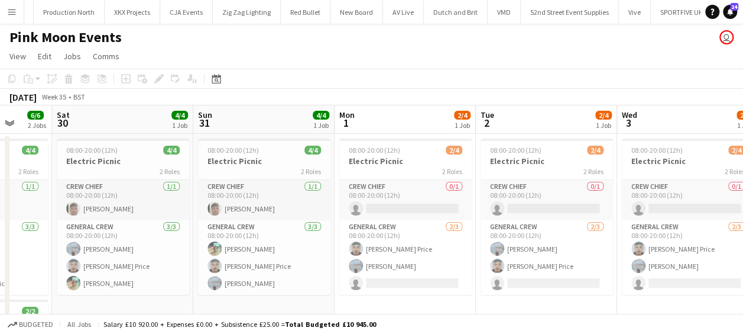
click at [387, 189] on app-calendar-viewport "Wed 27 4/4 1 Job Thu 28 4/4 1 Job Fri 29 6/6 2 Jobs Sat 30 4/4 1 Job Sun 31 4/4…" at bounding box center [371, 281] width 743 height 352
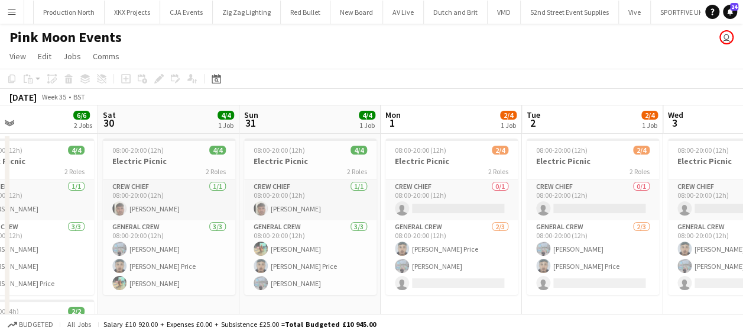
click at [348, 183] on app-calendar-viewport "Wed 27 4/4 1 Job Thu 28 4/4 1 Job Fri 29 6/6 2 Jobs Sat 30 4/4 1 Job Sun 31 4/4…" at bounding box center [371, 281] width 743 height 352
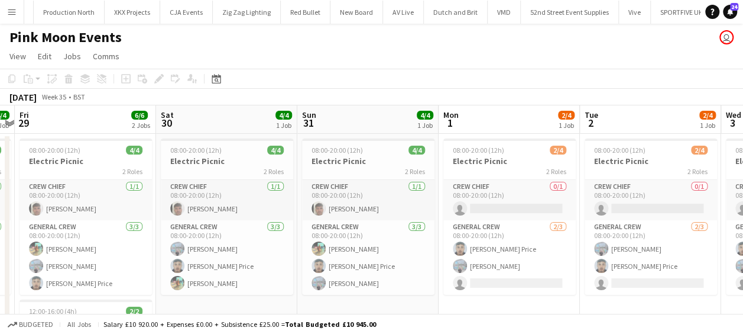
scroll to position [0, 250]
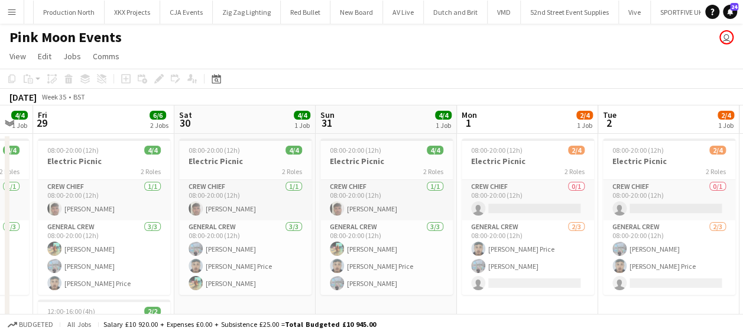
click at [276, 171] on app-calendar-viewport "Wed 27 4/4 1 Job Thu 28 4/4 1 Job Fri 29 6/6 2 Jobs Sat 30 4/4 1 Job Sun 31 4/4…" at bounding box center [371, 281] width 743 height 352
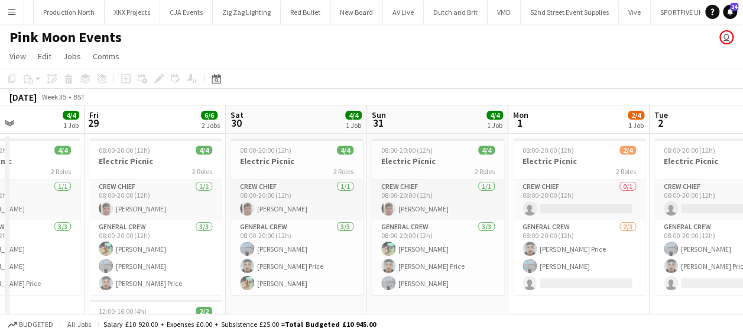
click at [313, 172] on app-calendar-viewport "Tue 26 4/4 1 Job Wed 27 4/4 1 Job Thu 28 4/4 1 Job Fri 29 6/6 2 Jobs Sat 30 4/4…" at bounding box center [371, 281] width 743 height 352
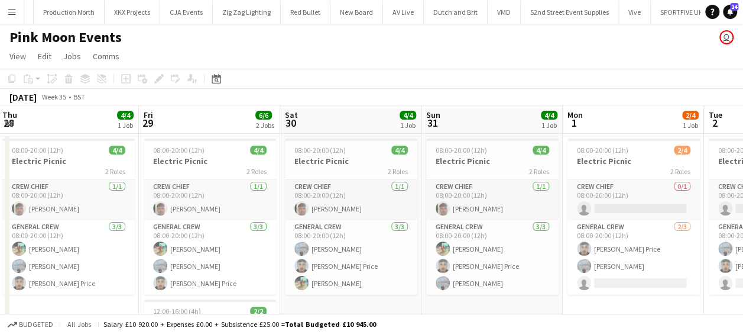
click at [326, 201] on app-calendar-viewport "Tue 26 4/4 1 Job Wed 27 4/4 1 Job Thu 28 4/4 1 Job Fri 29 6/6 2 Jobs Sat 30 4/4…" at bounding box center [371, 281] width 743 height 352
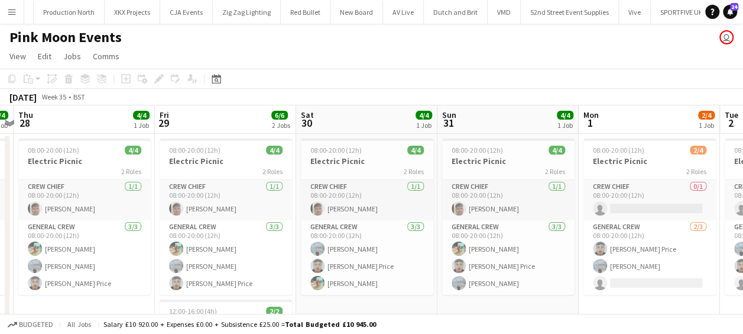
click at [251, 193] on app-calendar-viewport "Tue 26 4/4 1 Job Wed 27 4/4 1 Job Thu 28 4/4 1 Job Fri 29 6/6 2 Jobs Sat 30 4/4…" at bounding box center [371, 281] width 743 height 352
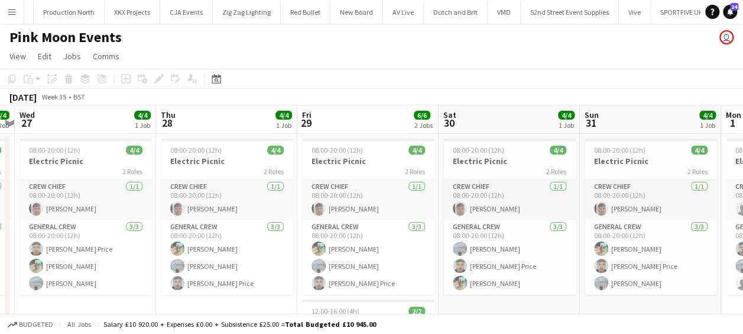
click at [239, 187] on app-calendar-viewport "Mon 25 4/4 1 Job Tue 26 4/4 1 Job Wed 27 4/4 1 Job Thu 28 4/4 1 Job Fri 29 6/6 …" at bounding box center [371, 281] width 743 height 352
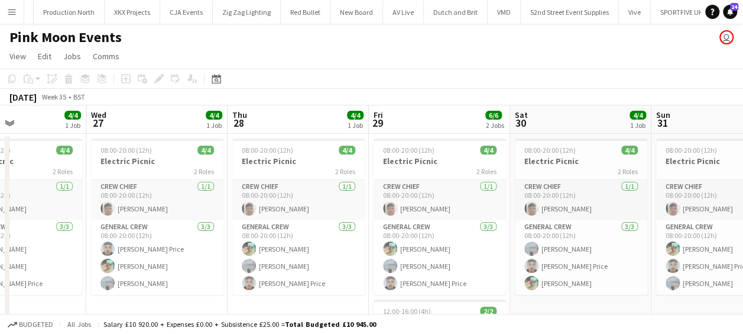
click at [215, 183] on app-calendar-viewport "Sun 24 4/4 1 Job Mon 25 4/4 1 Job Tue 26 4/4 1 Job Wed 27 4/4 1 Job Thu 28 4/4 …" at bounding box center [371, 281] width 743 height 352
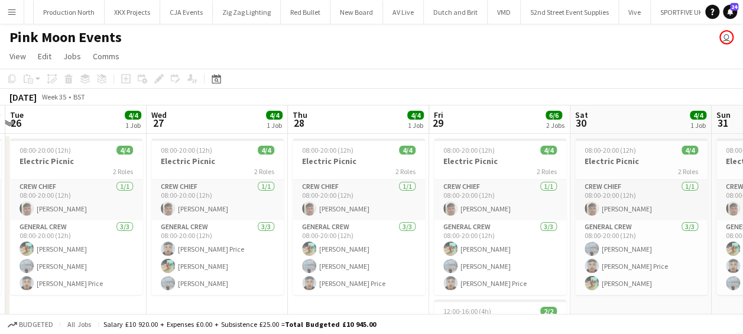
click at [206, 182] on app-calendar-viewport "Sun 24 4/4 1 Job Mon 25 4/4 1 Job Tue 26 4/4 1 Job Wed 27 4/4 1 Job Thu 28 4/4 …" at bounding box center [371, 281] width 743 height 352
